Goal: Find specific page/section: Find specific page/section

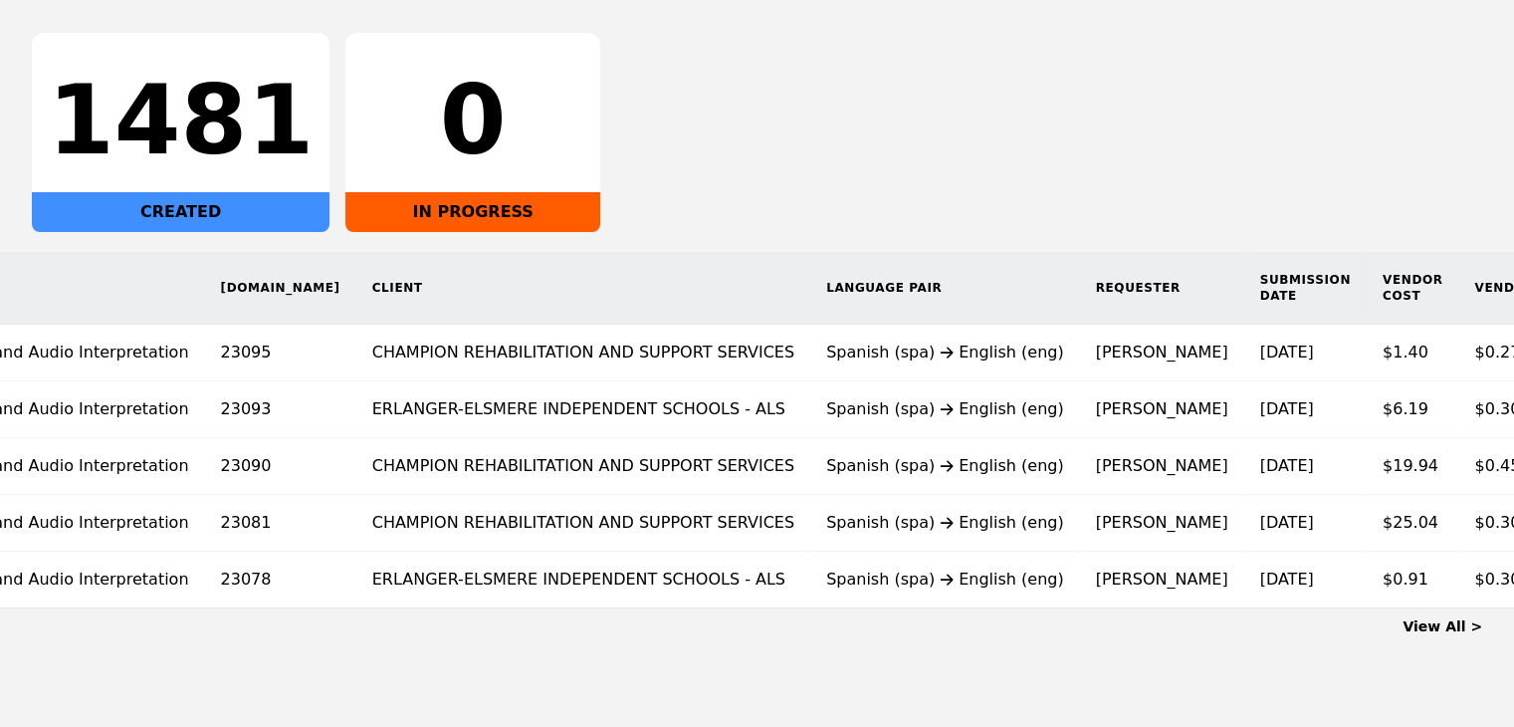
scroll to position [0, 160]
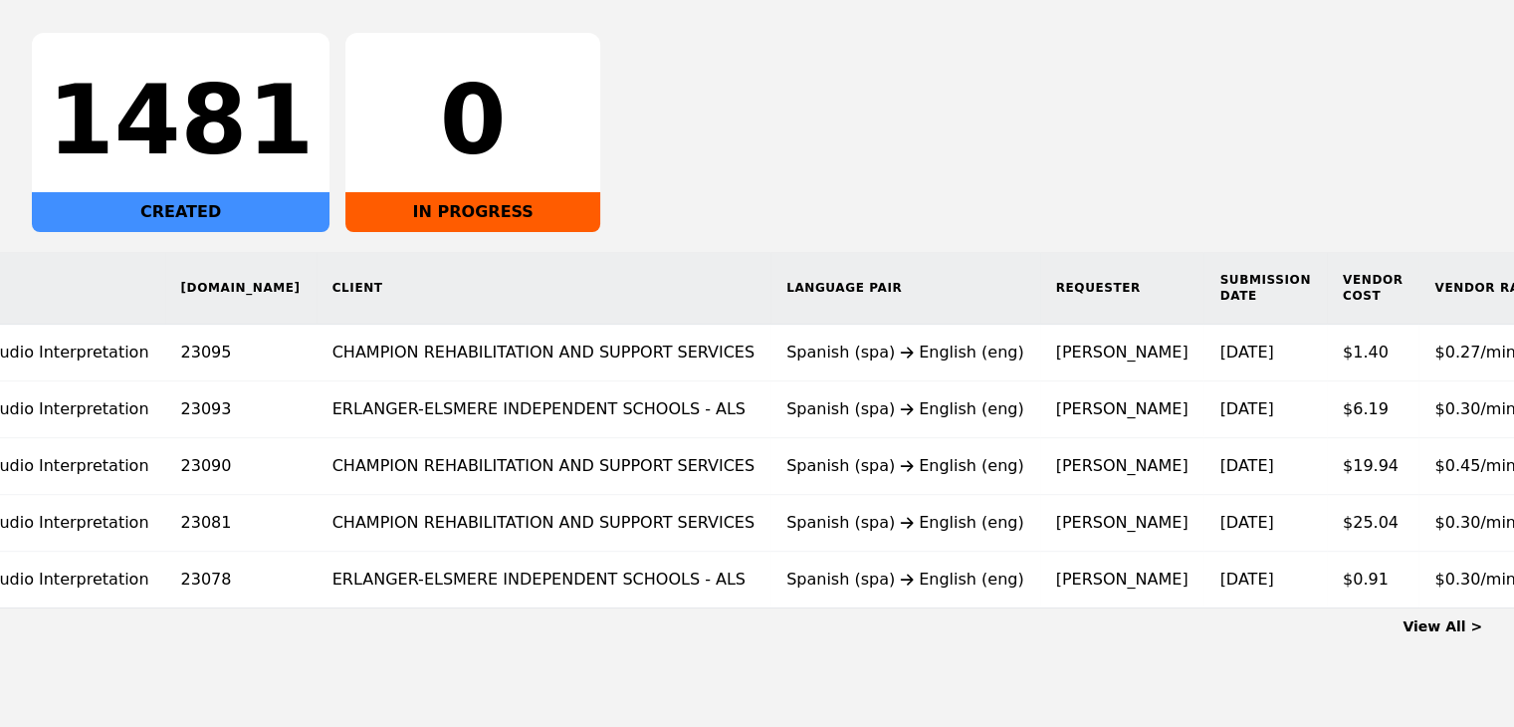
click at [1447, 634] on link "View All >" at bounding box center [1442, 626] width 80 height 16
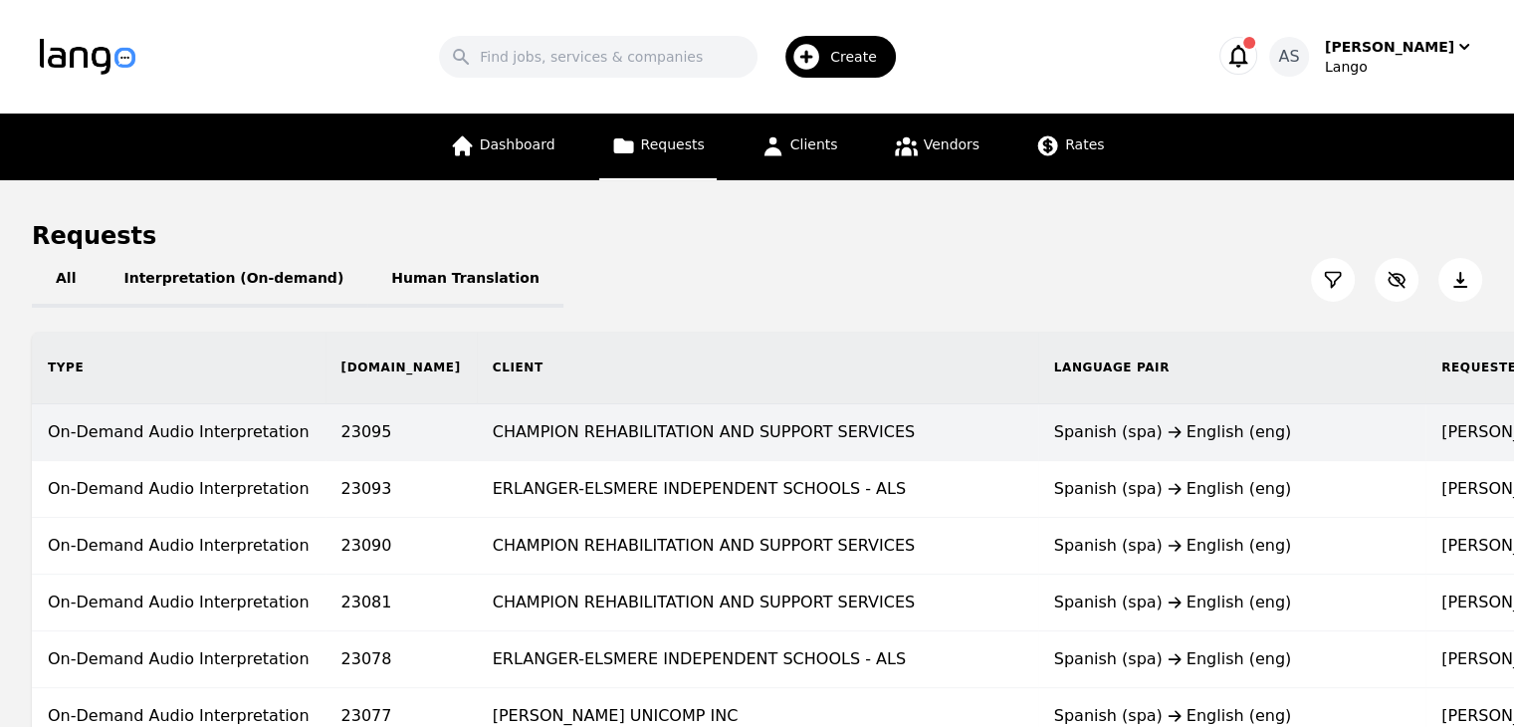
click at [1425, 441] on td "[PERSON_NAME]" at bounding box center [1507, 432] width 164 height 57
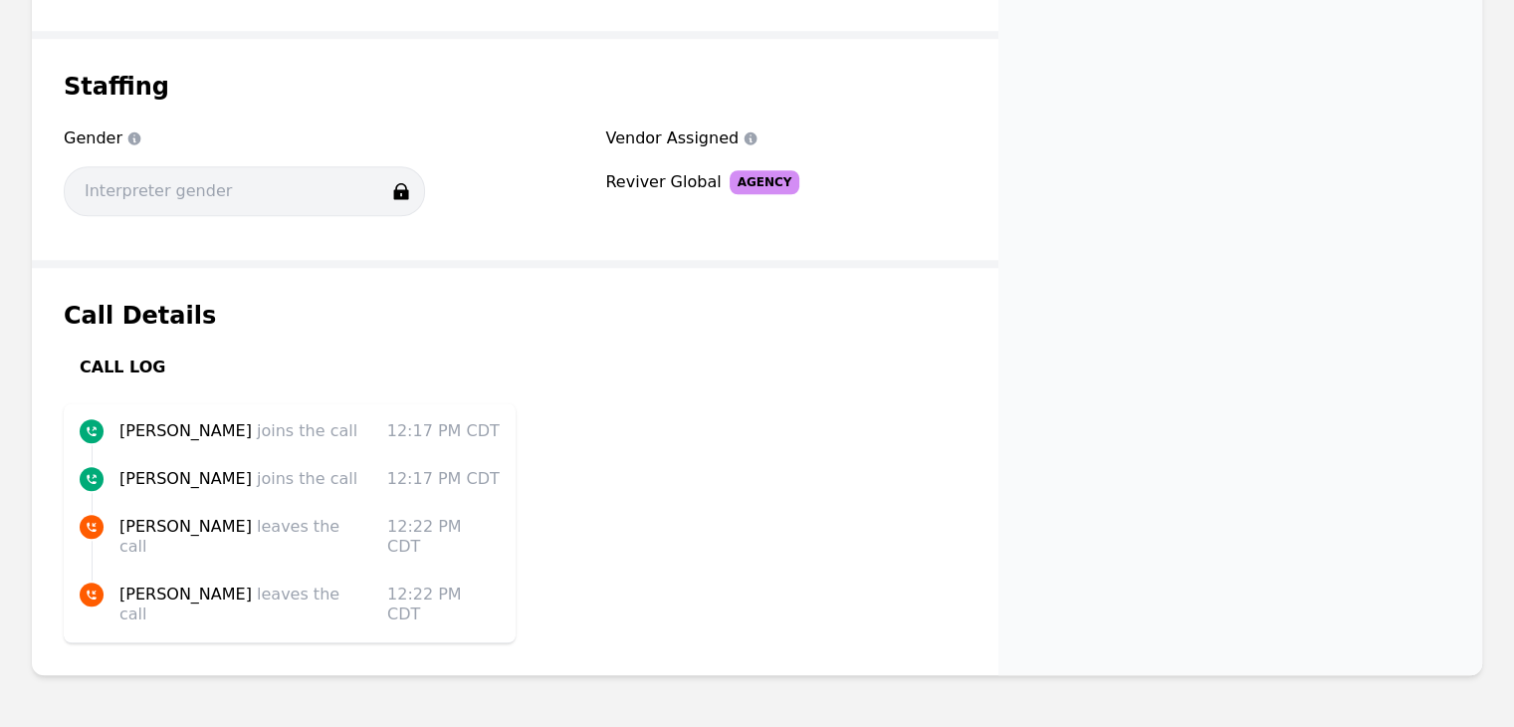
scroll to position [1688, 0]
